Goal: Find specific page/section: Find specific page/section

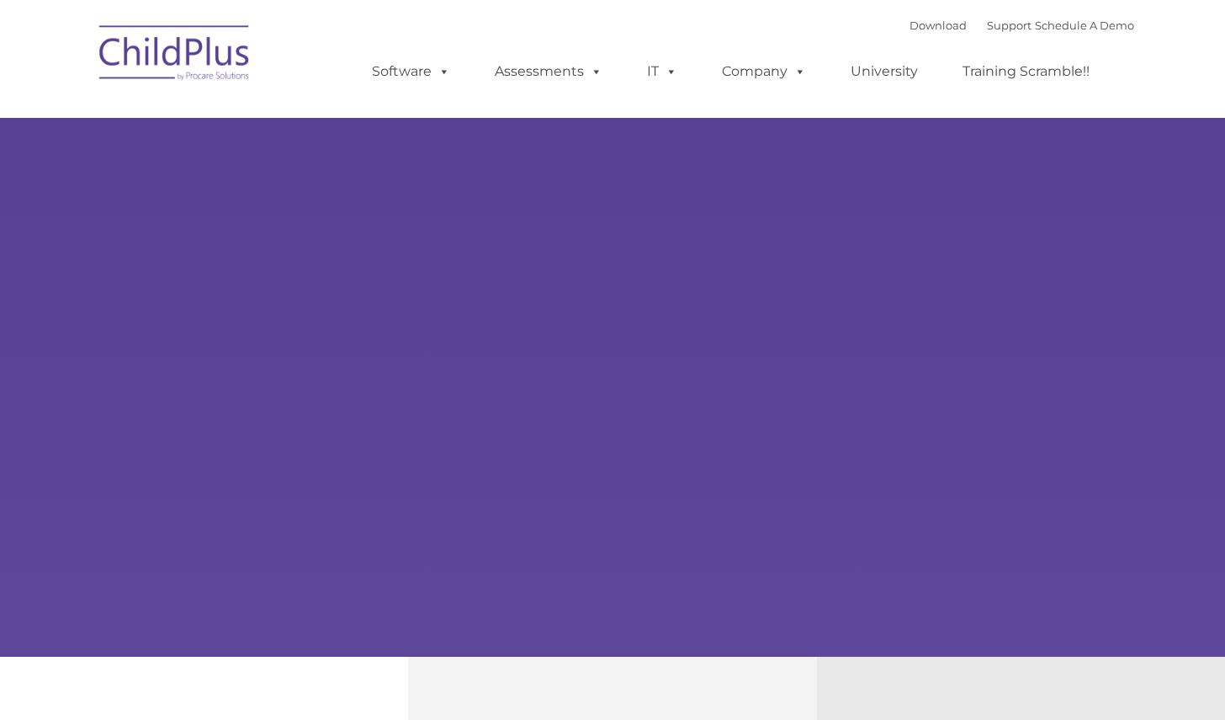
select select "MEDIUM"
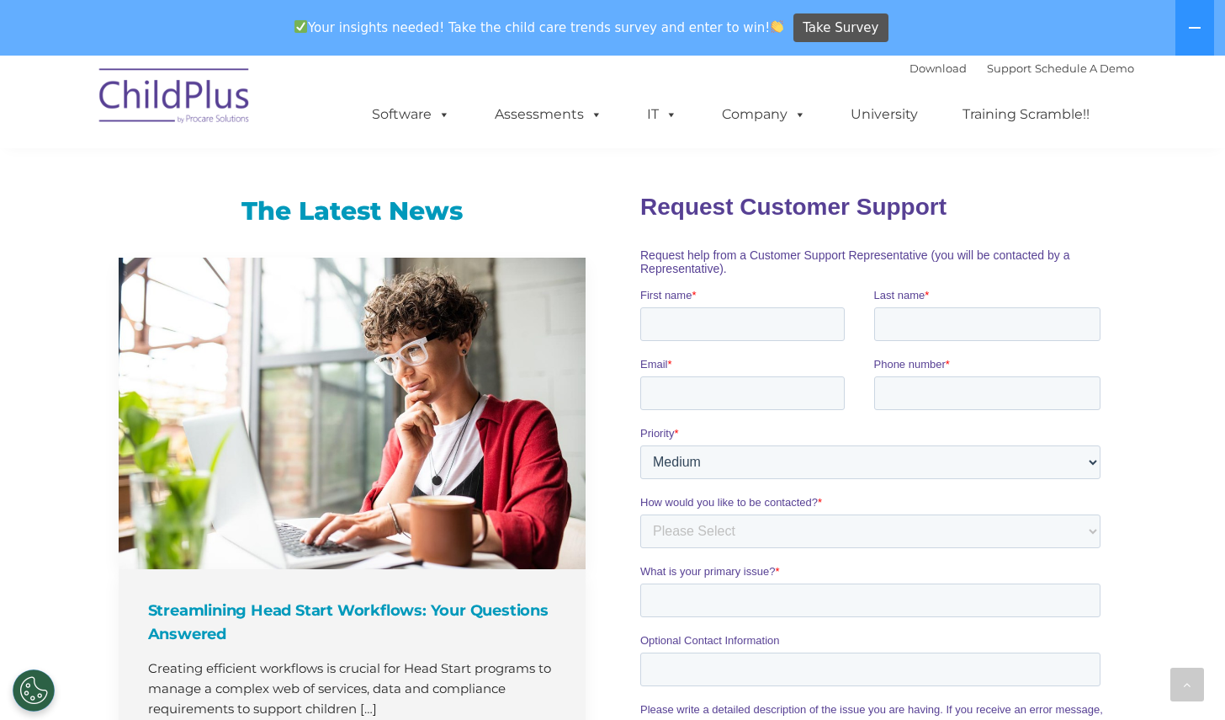
scroll to position [1038, 0]
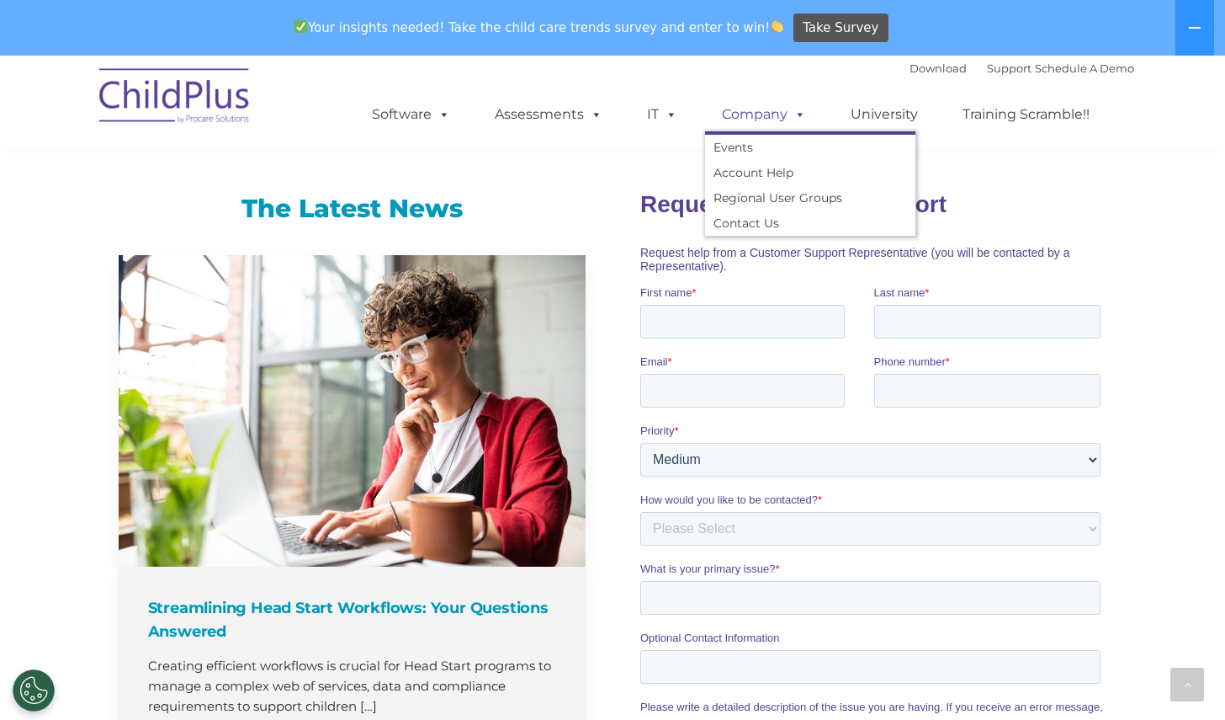
click at [777, 118] on link "Company" at bounding box center [764, 115] width 118 height 34
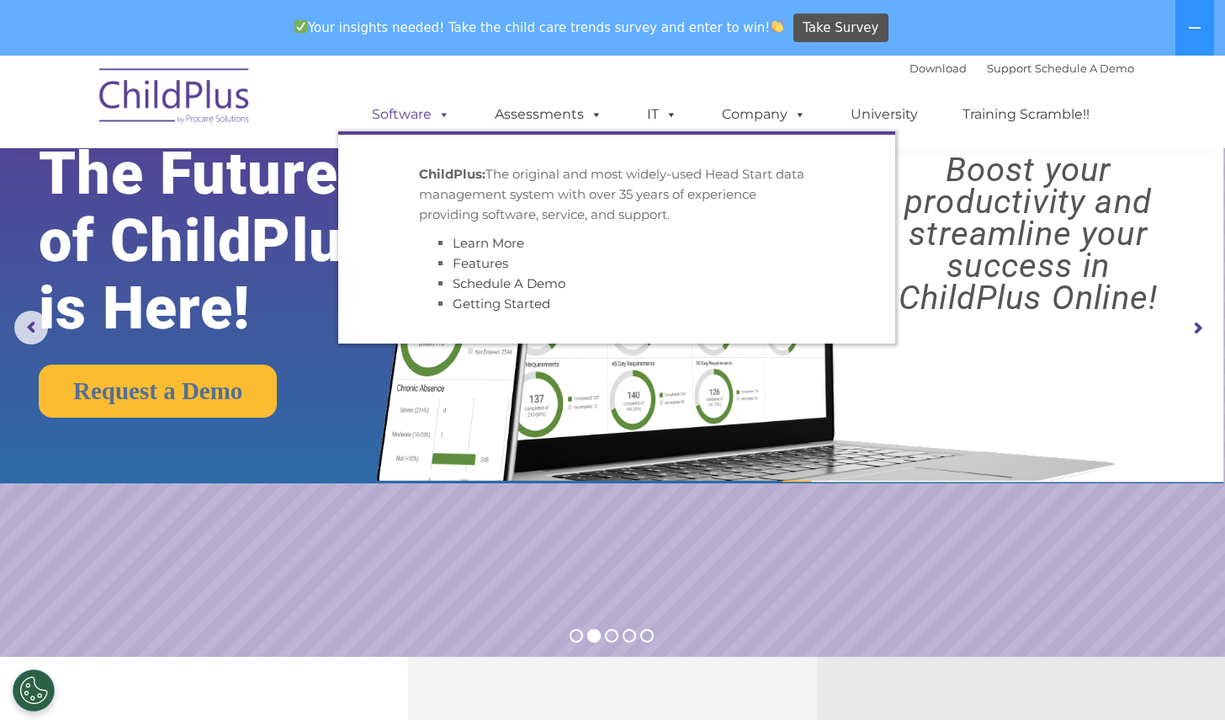
click at [410, 111] on link "Software" at bounding box center [411, 115] width 112 height 34
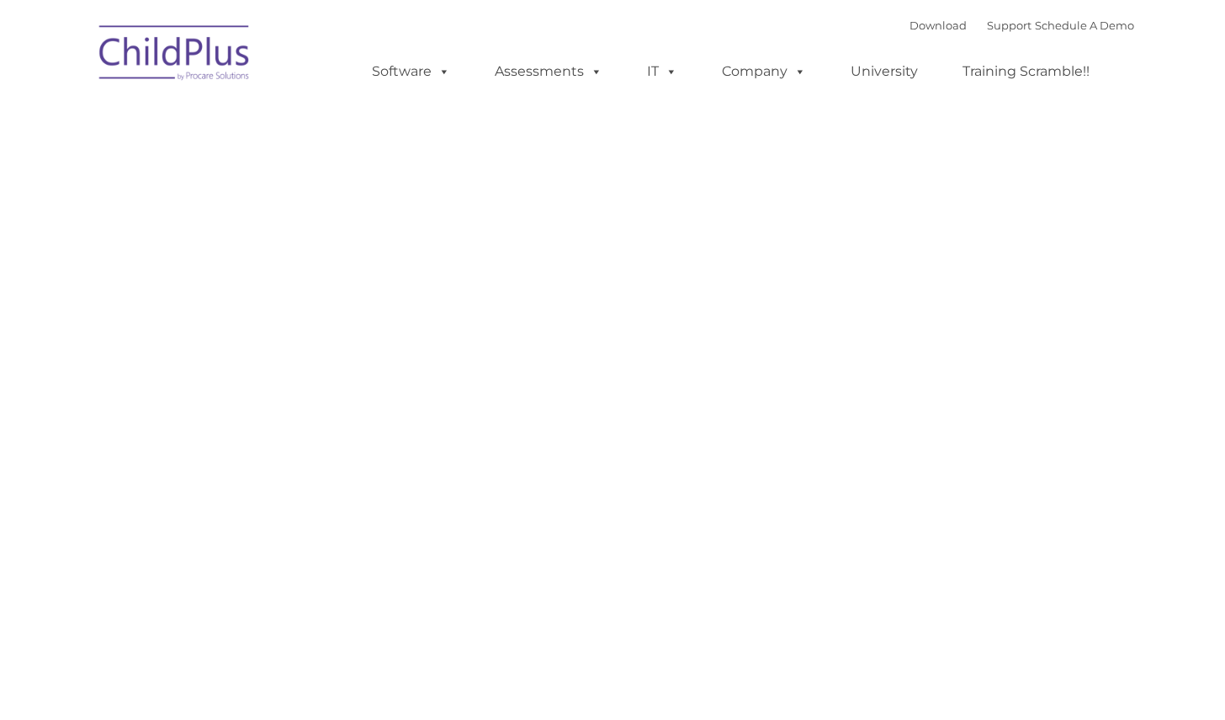
type input ""
